Goal: Task Accomplishment & Management: Manage account settings

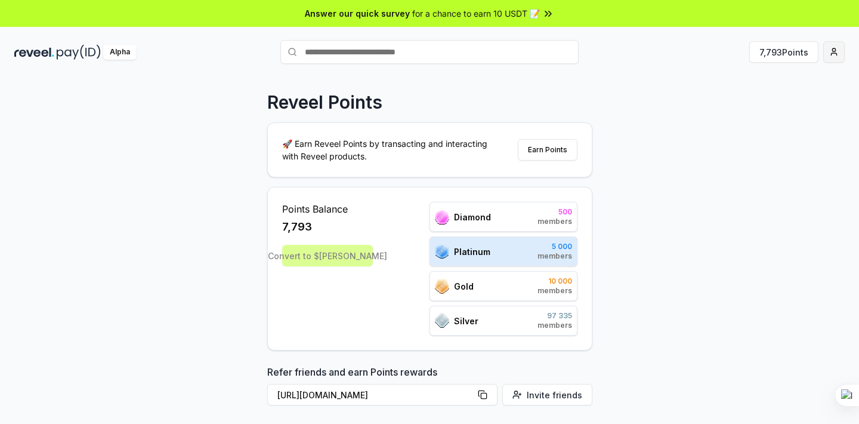
click at [829, 59] on html "Answer our quick survey for a chance to earn 10 USDT 📝 Alpha 7,793 Points Revee…" at bounding box center [429, 212] width 859 height 424
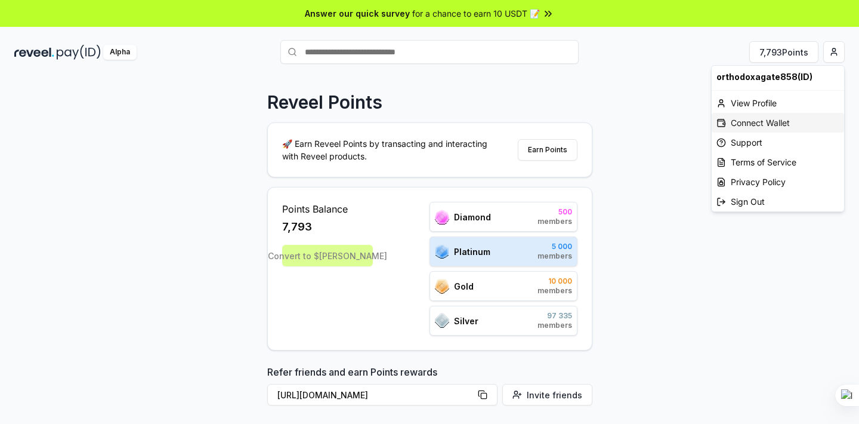
click at [740, 122] on div "Connect Wallet" at bounding box center [778, 123] width 132 height 20
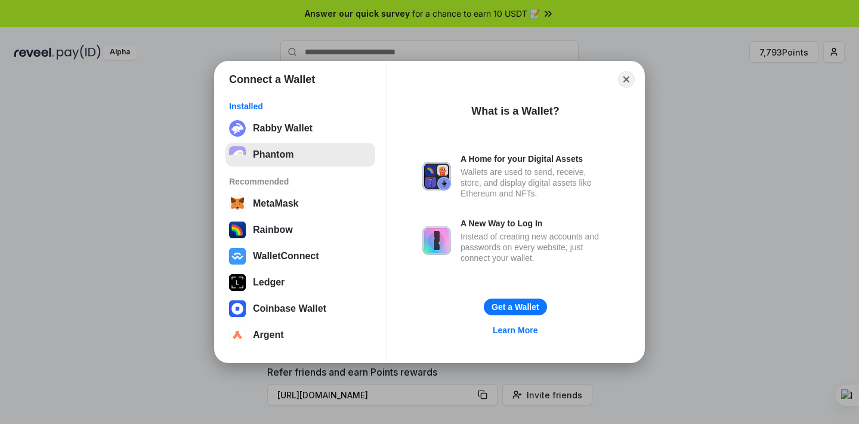
click at [277, 152] on button "Phantom" at bounding box center [301, 155] width 150 height 24
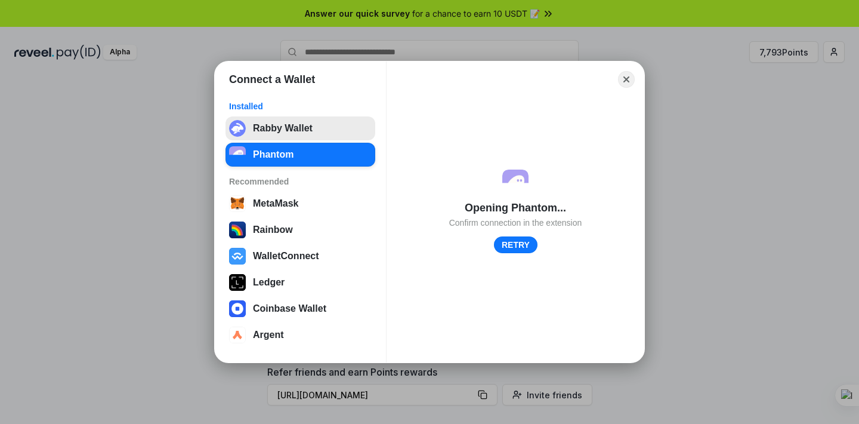
click at [293, 118] on button "Rabby Wallet" at bounding box center [301, 128] width 150 height 24
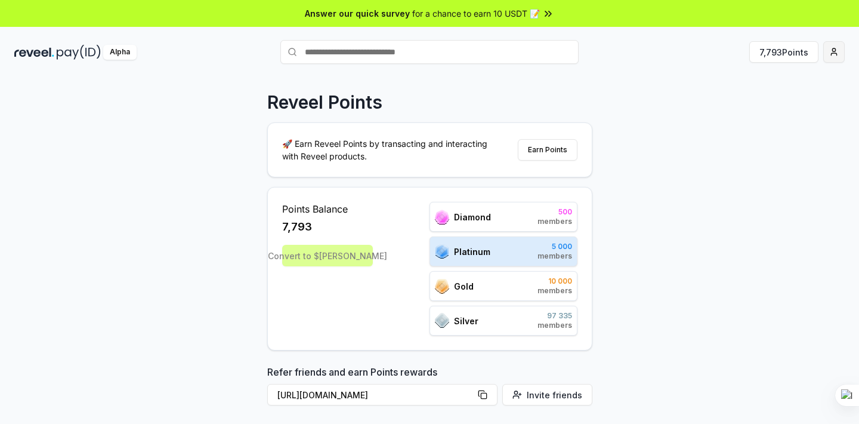
click at [839, 57] on html "Answer our quick survey for a chance to earn 10 USDT 📝 Alpha 7,793 Points Revee…" at bounding box center [429, 212] width 859 height 424
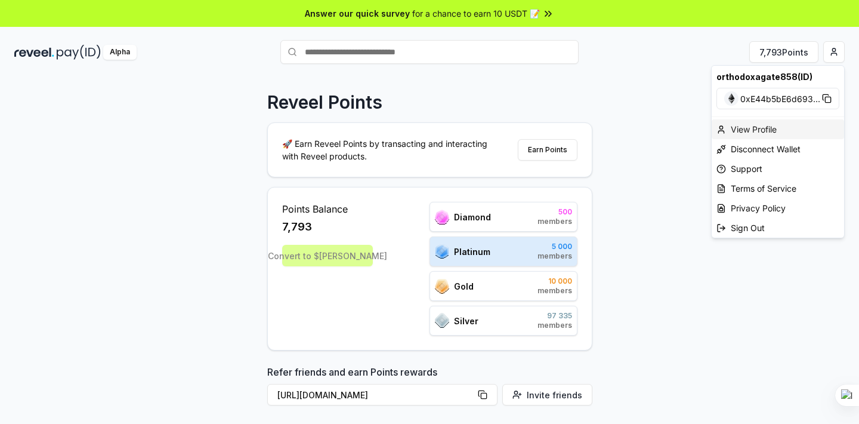
click at [755, 126] on div "View Profile" at bounding box center [778, 129] width 132 height 20
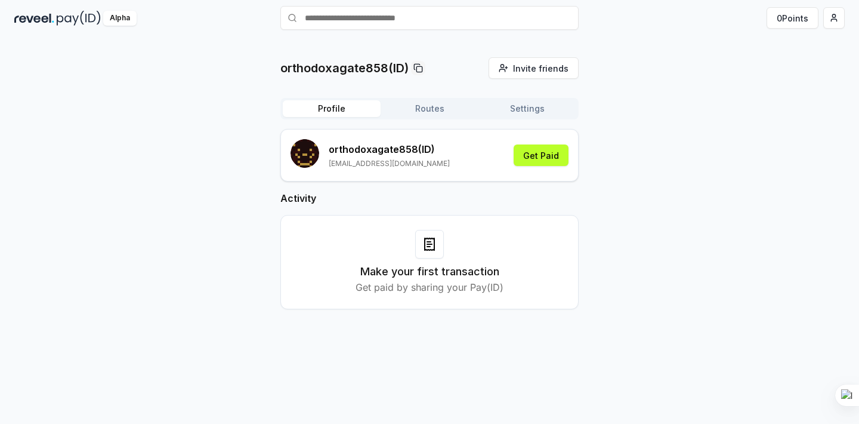
scroll to position [24, 0]
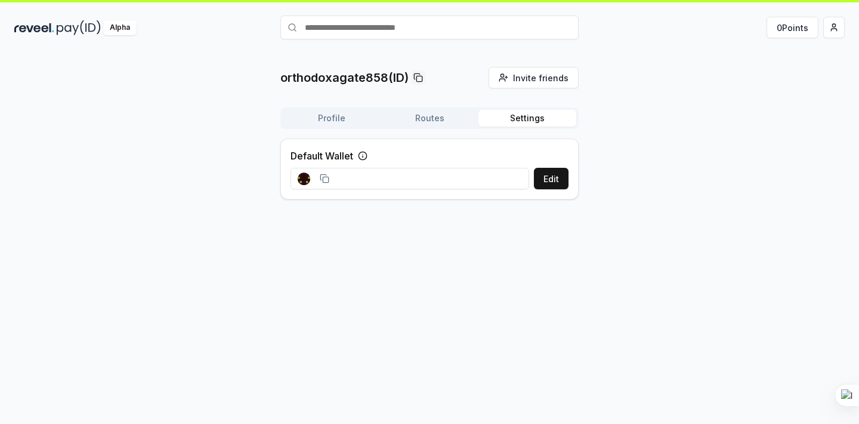
click at [520, 125] on button "Settings" at bounding box center [527, 118] width 98 height 17
click at [394, 174] on input at bounding box center [410, 178] width 239 height 21
click at [393, 175] on input at bounding box center [410, 178] width 239 height 21
click at [360, 152] on icon at bounding box center [363, 156] width 10 height 10
click at [548, 174] on button "Edit" at bounding box center [551, 178] width 35 height 21
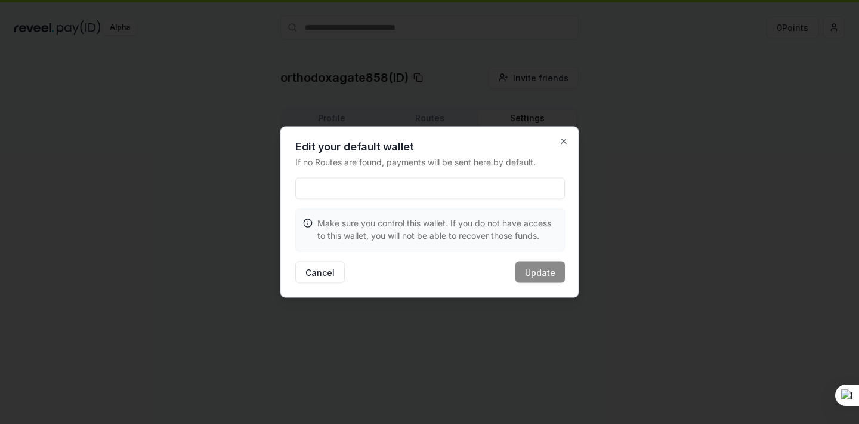
click at [501, 183] on input at bounding box center [430, 188] width 270 height 21
click at [651, 150] on div at bounding box center [429, 212] width 859 height 424
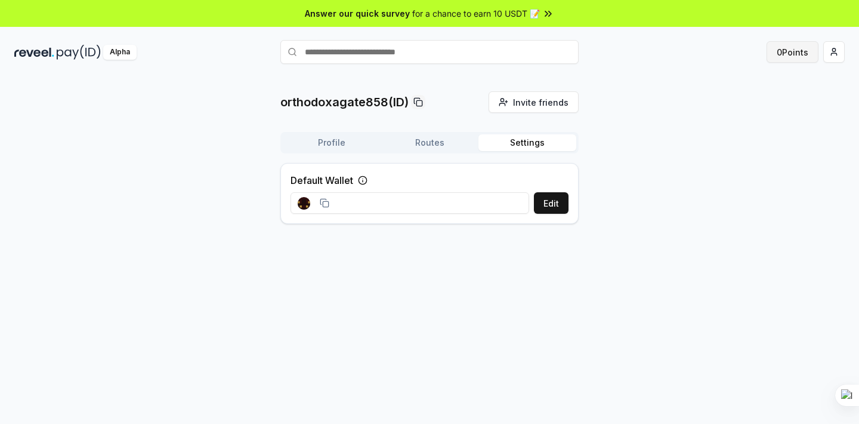
click at [785, 48] on button "0 Points" at bounding box center [793, 51] width 52 height 21
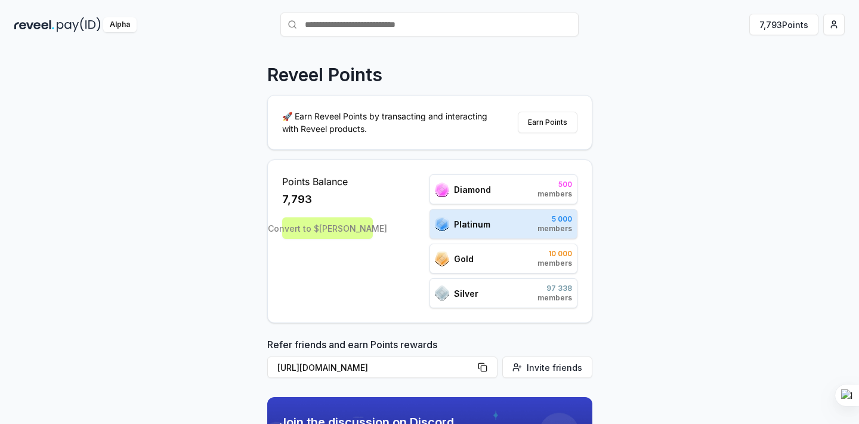
scroll to position [32, 0]
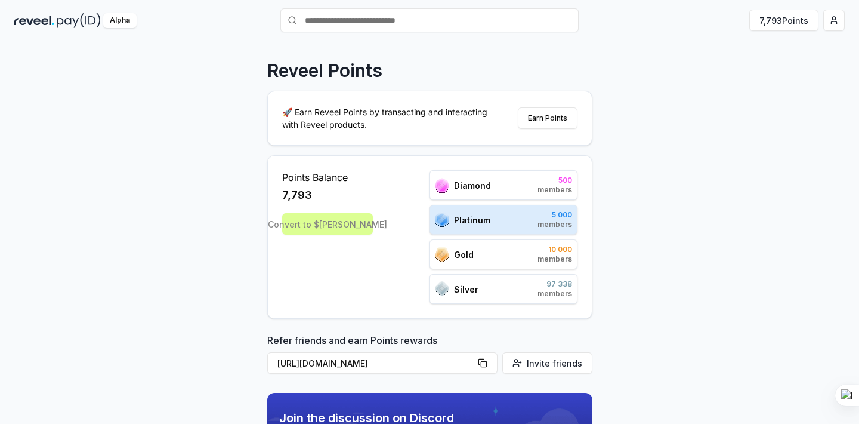
click at [480, 229] on div "Platinum 5 000 members" at bounding box center [504, 220] width 148 height 30
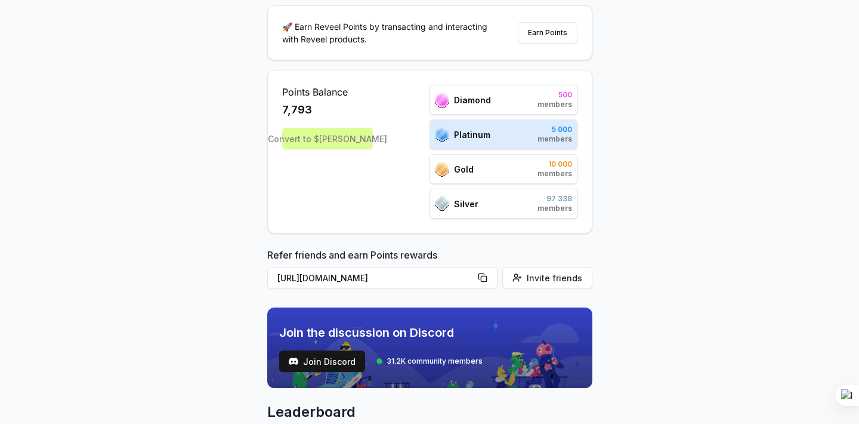
scroll to position [0, 0]
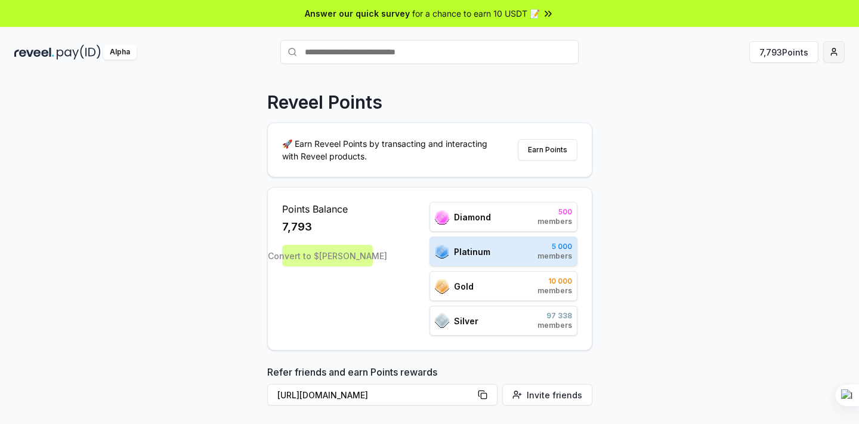
click at [832, 44] on html "Answer our quick survey for a chance to earn 10 USDT 📝 Alpha 7,793 Points Revee…" at bounding box center [429, 212] width 859 height 424
